Goal: Find specific page/section: Find specific page/section

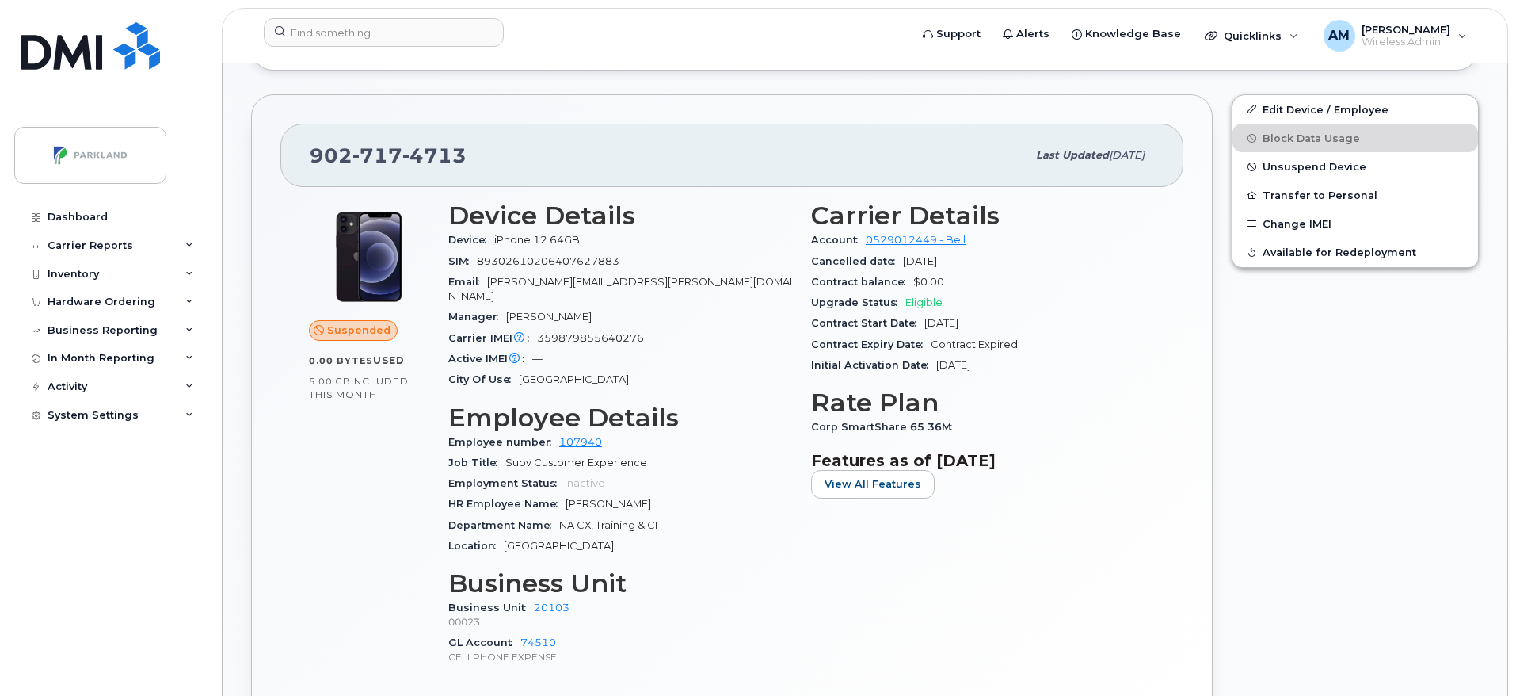
scroll to position [549, 0]
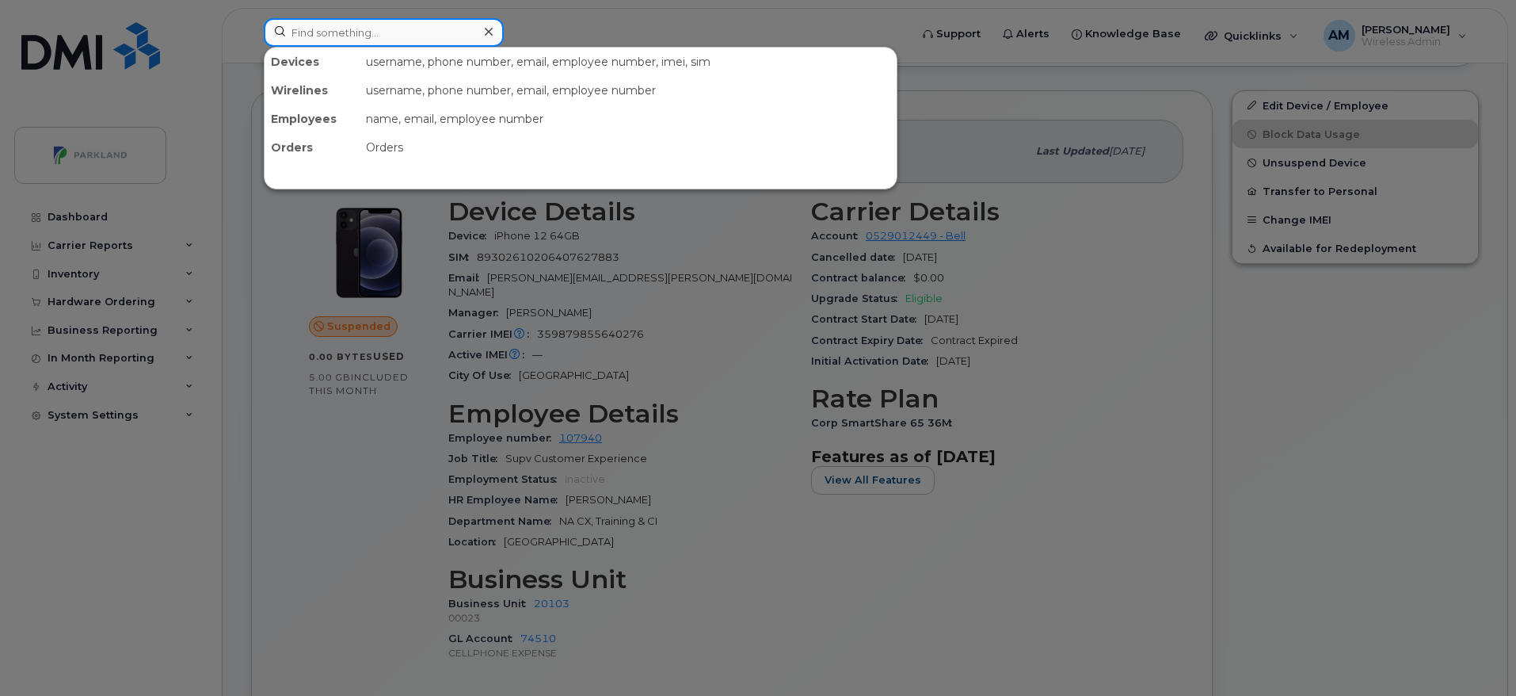
click at [416, 41] on input at bounding box center [384, 32] width 240 height 29
paste input "[PERSON_NAME]"
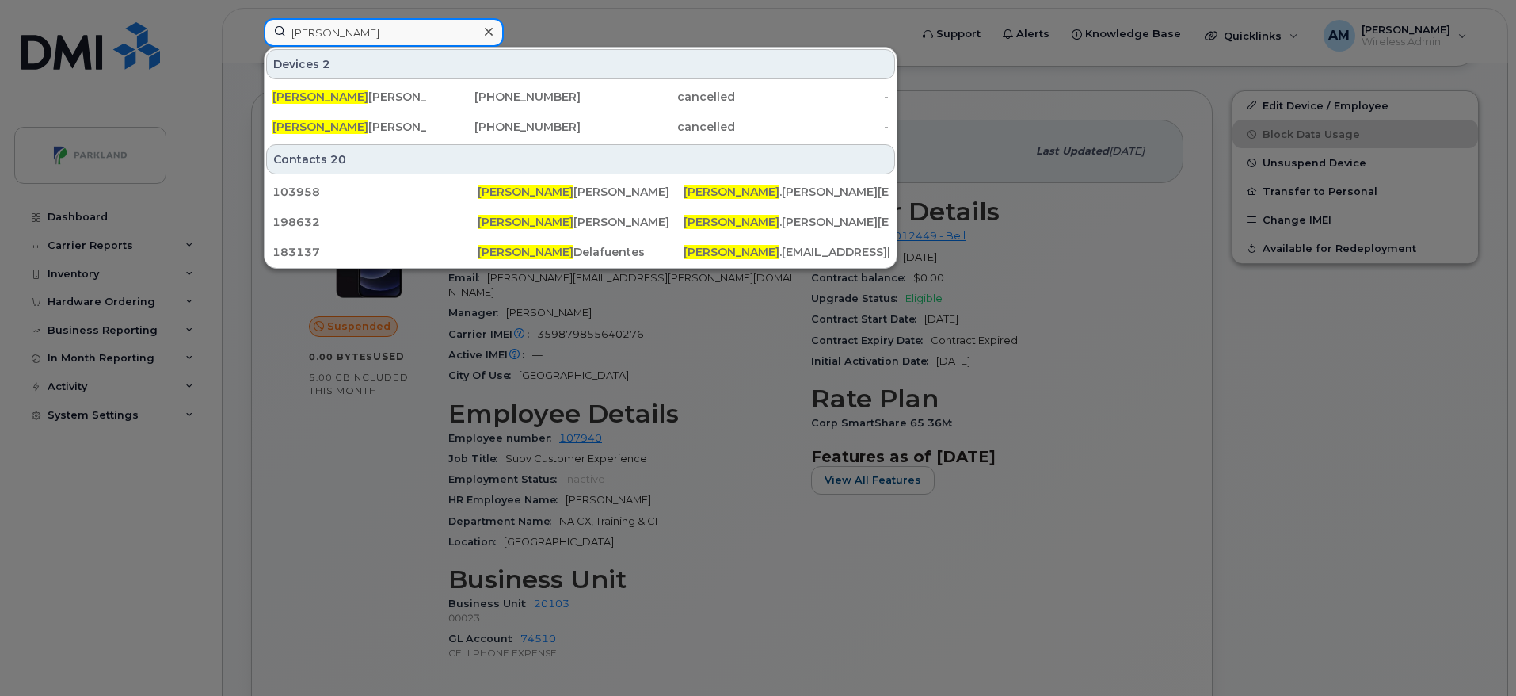
drag, startPoint x: 381, startPoint y: 27, endPoint x: 238, endPoint y: 29, distance: 142.6
click at [251, 29] on div "[PERSON_NAME] 2 [PERSON_NAME] [PHONE_NUMBER] cancelled - [PERSON_NAME] [PHONE_N…" at bounding box center [581, 35] width 661 height 35
paste input "[PERSON_NAME]"
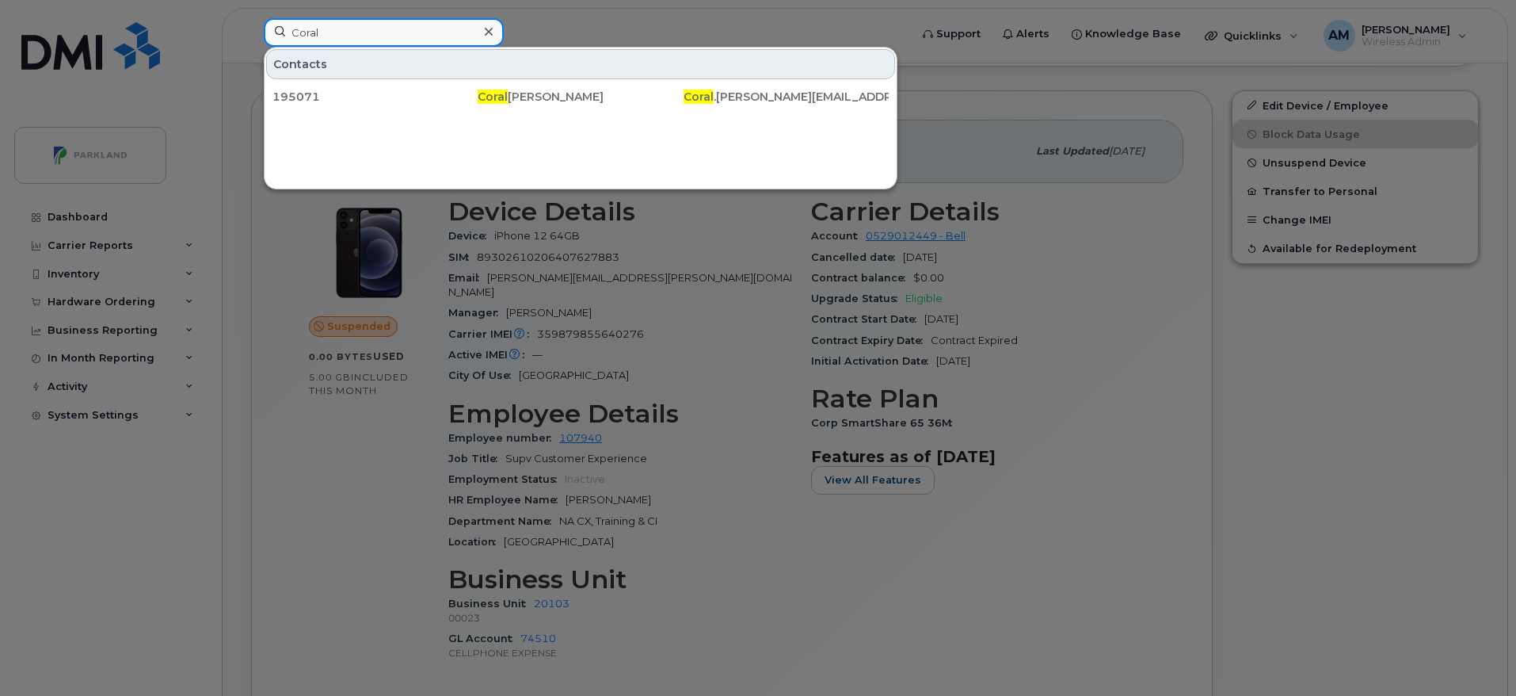
drag, startPoint x: 372, startPoint y: 42, endPoint x: 208, endPoint y: 19, distance: 165.6
click at [251, 19] on div "Coral Contacts 195071 [PERSON_NAME] Coral .[PERSON_NAME][EMAIL_ADDRESS][DOMAIN_…" at bounding box center [581, 35] width 661 height 35
paste input "[PERSON_NAME]"
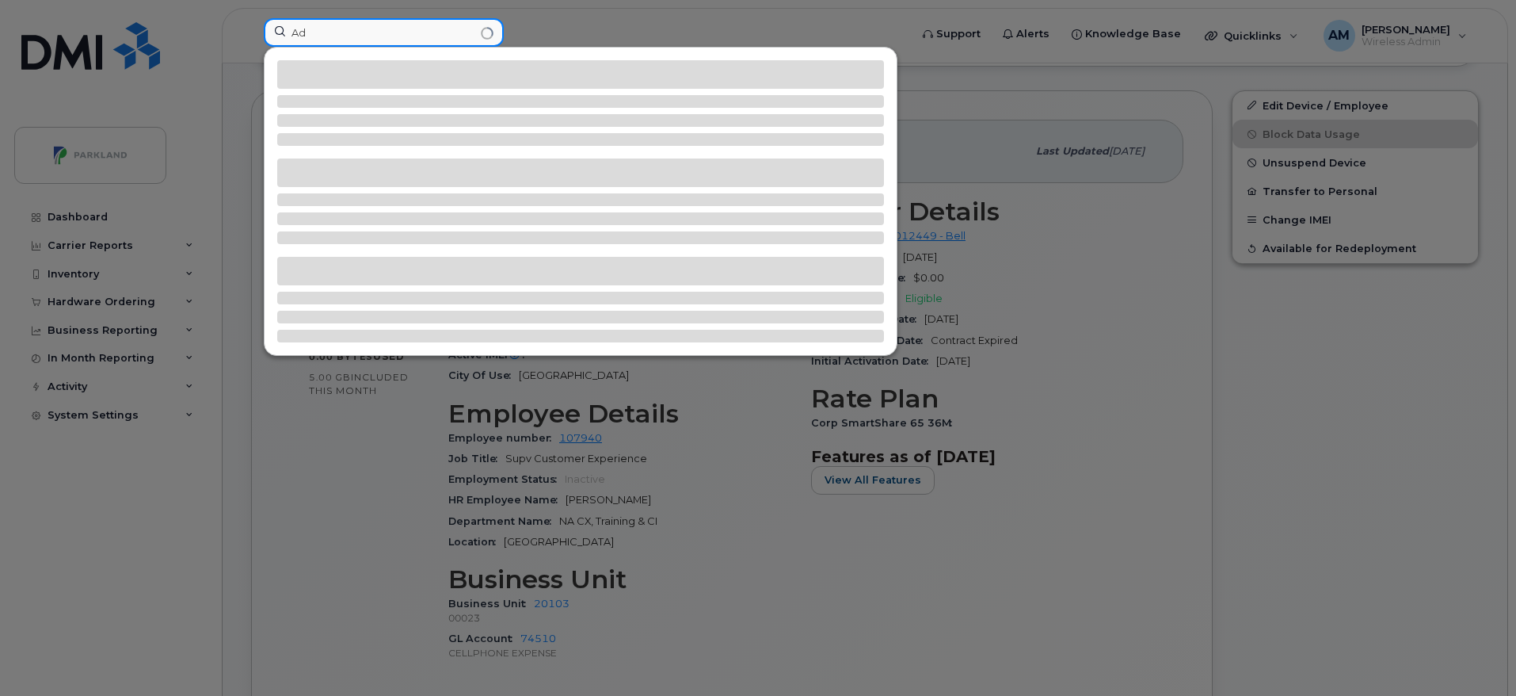
type input "A"
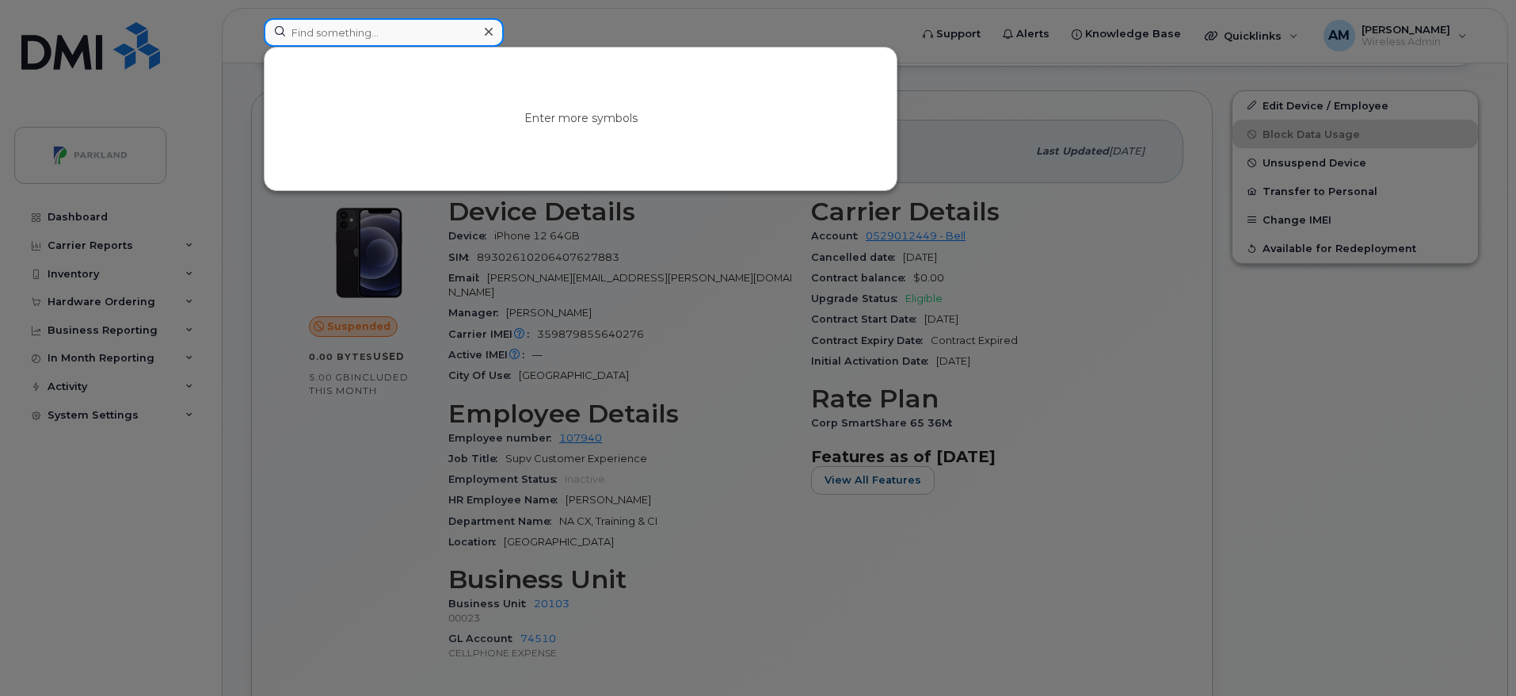
paste input "[PERSON_NAME]"
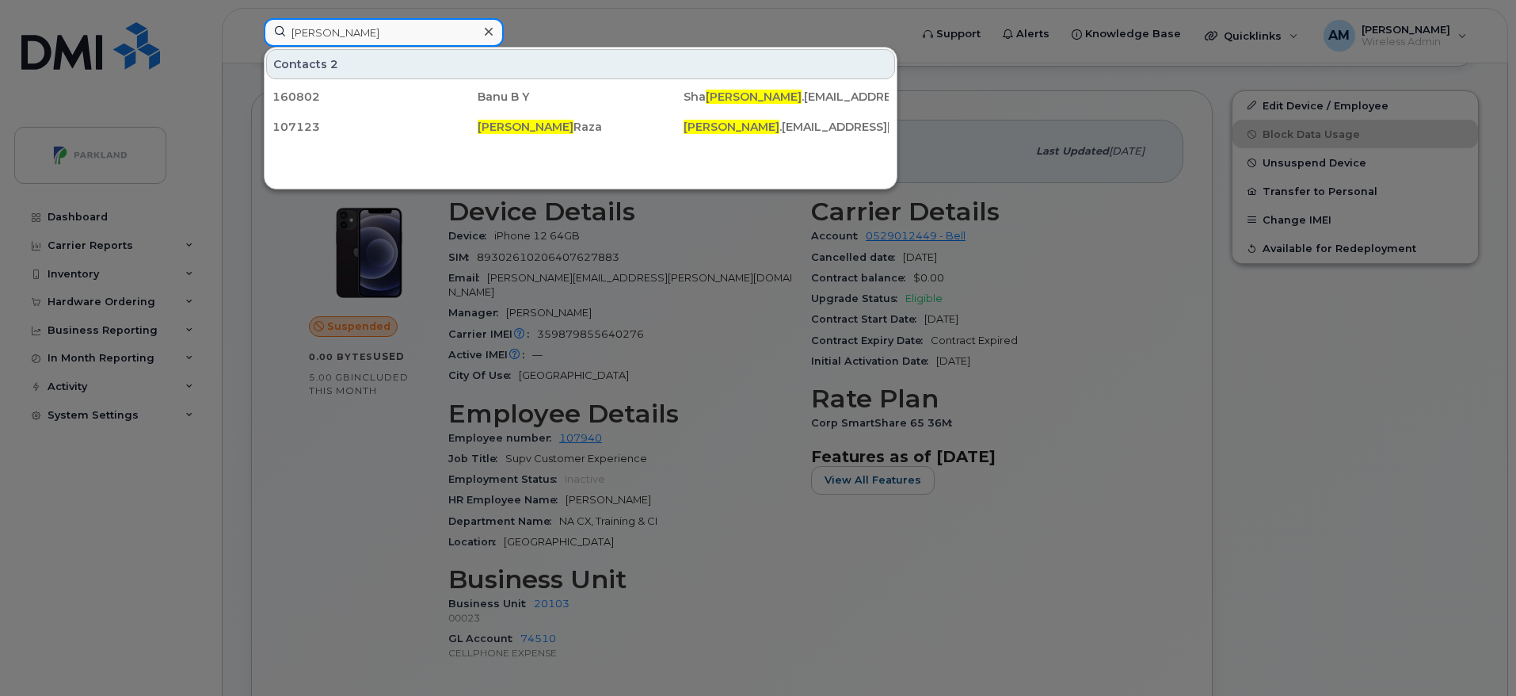
type input "[PERSON_NAME]"
